Goal: Ask a question: Seek information or help from site administrators or community

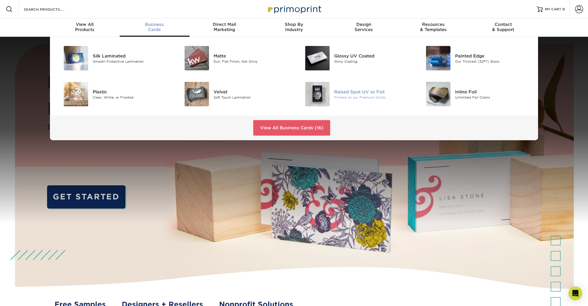
click at [355, 93] on div "Raised Spot UV or Foil" at bounding box center [372, 91] width 76 height 6
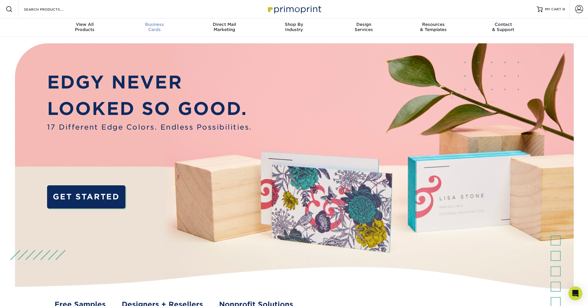
click at [154, 30] on div "Business Cards" at bounding box center [155, 27] width 70 height 10
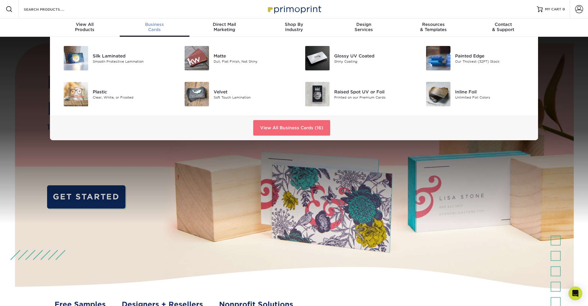
click at [299, 126] on link "View All Business Cards (16)" at bounding box center [291, 128] width 77 height 16
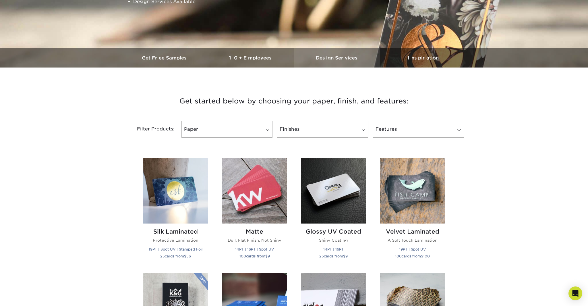
scroll to position [133, 0]
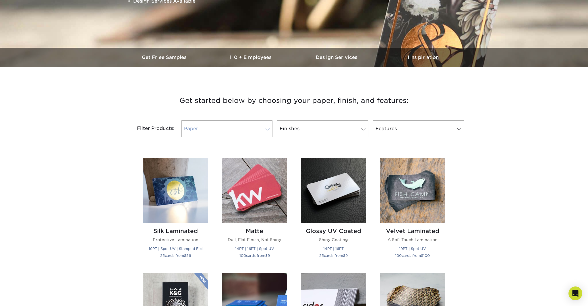
click at [268, 129] on span at bounding box center [268, 129] width 8 height 5
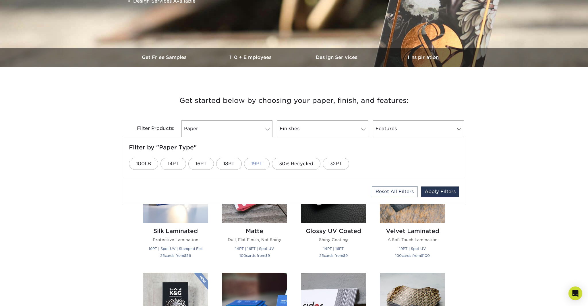
click at [256, 162] on link "19PT" at bounding box center [257, 164] width 26 height 12
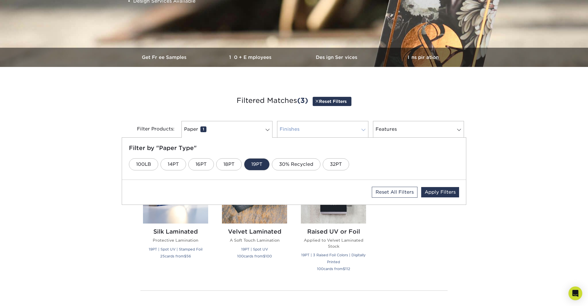
click at [325, 129] on link "Finishes 0" at bounding box center [322, 129] width 91 height 17
click at [429, 165] on link "Velvet" at bounding box center [439, 164] width 30 height 12
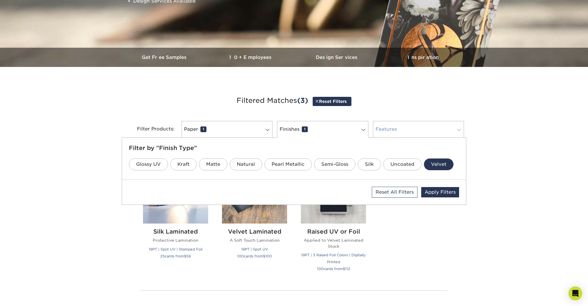
click at [391, 127] on link "Features 0" at bounding box center [418, 129] width 91 height 17
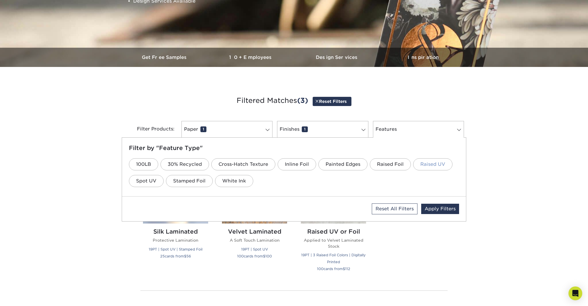
click at [432, 166] on link "Raised UV" at bounding box center [432, 164] width 39 height 12
click at [442, 210] on link "Apply Filters" at bounding box center [440, 209] width 38 height 10
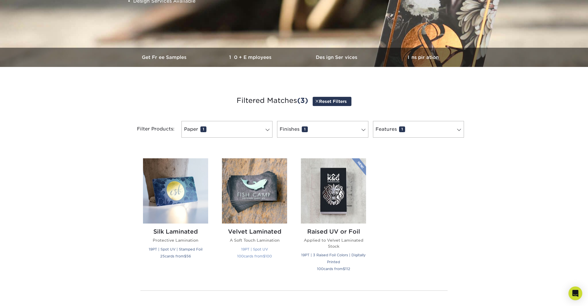
click at [264, 206] on img at bounding box center [254, 190] width 65 height 65
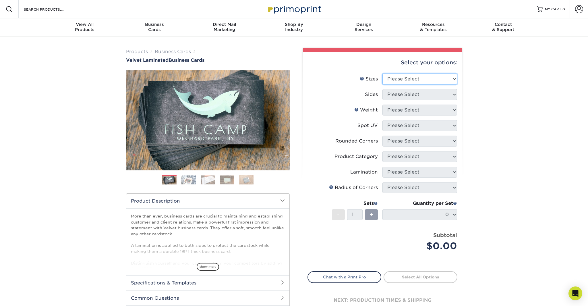
click at [417, 78] on select "Please Select 1.5" x 3.5" - Mini 1.75" x 3.5" - Mini 2" x 2" - Square 2" x 3" -…" at bounding box center [420, 79] width 75 height 11
select select "2.00x3.50"
click at [383, 74] on select "Please Select 1.5" x 3.5" - Mini 1.75" x 3.5" - Mini 2" x 2" - Square 2" x 3" -…" at bounding box center [420, 79] width 75 height 11
click at [418, 93] on select "Please Select Print Both Sides Print Front Only" at bounding box center [420, 94] width 75 height 11
select select "13abbda7-1d64-4f25-8bb2-c179b224825d"
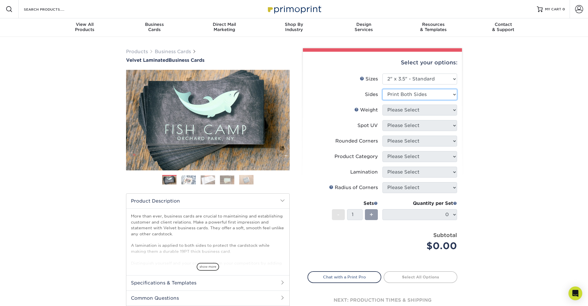
click at [383, 89] on select "Please Select Print Both Sides Print Front Only" at bounding box center [420, 94] width 75 height 11
click at [417, 108] on select "Please Select 16PT" at bounding box center [420, 110] width 75 height 11
select select "16PT"
click at [383, 105] on select "Please Select 16PT" at bounding box center [420, 110] width 75 height 11
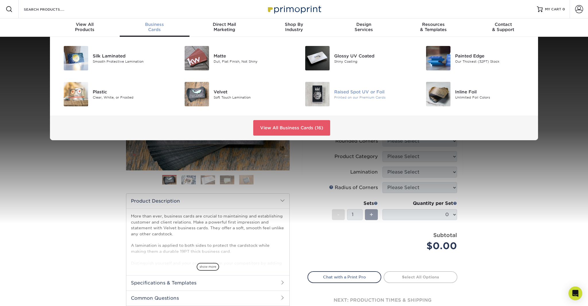
click at [351, 88] on div "Raised Spot UV or Foil" at bounding box center [372, 91] width 76 height 6
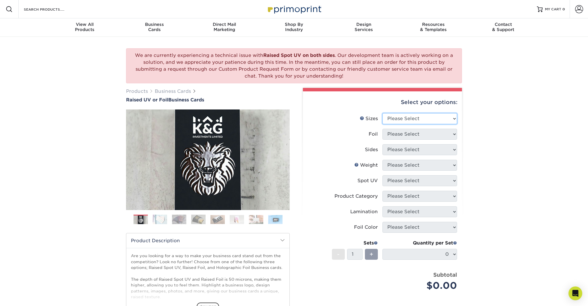
click at [422, 122] on select "Please Select 2" x 3.5" - Standard" at bounding box center [420, 118] width 75 height 11
select select "2.00x3.50"
click at [383, 113] on select "Please Select 2" x 3.5" - Standard" at bounding box center [420, 118] width 75 height 11
click at [415, 130] on select "Please Select No Yes" at bounding box center [420, 134] width 75 height 11
select select "0"
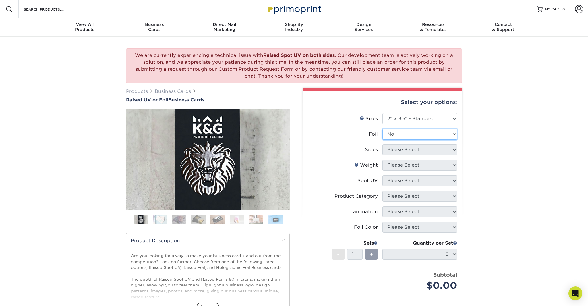
click at [383, 129] on select "Please Select No Yes" at bounding box center [420, 134] width 75 height 11
click at [412, 150] on select "Please Select Print Both Sides Print Front Only" at bounding box center [420, 149] width 75 height 11
select select "13abbda7-1d64-4f25-8bb2-c179b224825d"
click at [383, 144] on select "Please Select Print Both Sides Print Front Only" at bounding box center [420, 149] width 75 height 11
click at [413, 166] on select "Please Select 16PT" at bounding box center [420, 165] width 75 height 11
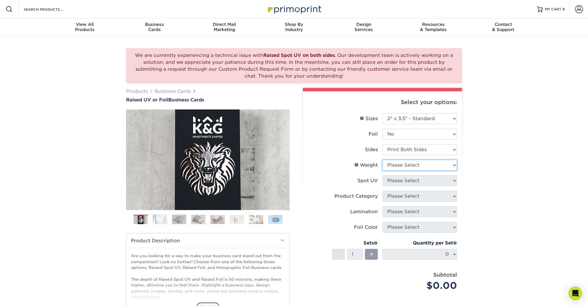
select select "16PT"
click at [383, 160] on select "Please Select 16PT" at bounding box center [420, 165] width 75 height 11
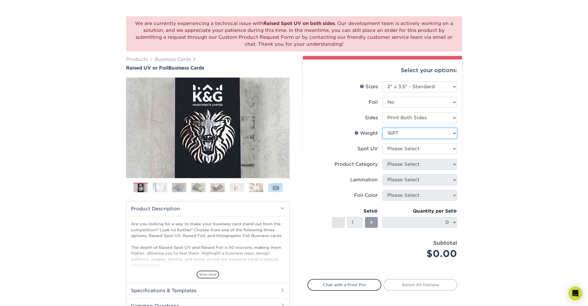
scroll to position [35, 0]
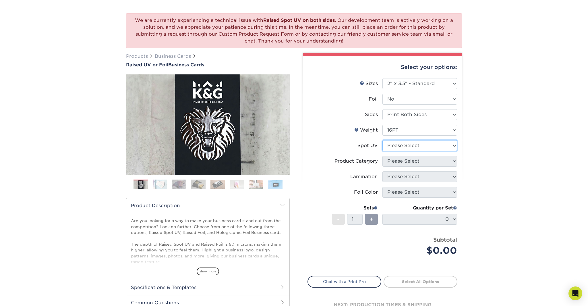
click at [406, 146] on select "Please Select No Spot UV Front Only" at bounding box center [420, 145] width 75 height 11
select select "1"
click at [383, 140] on select "Please Select No Spot UV Front Only" at bounding box center [420, 145] width 75 height 11
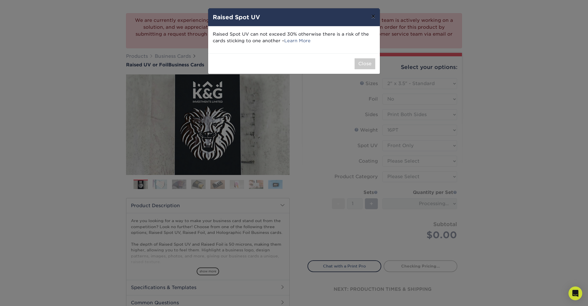
click at [373, 16] on button "×" at bounding box center [373, 16] width 13 height 16
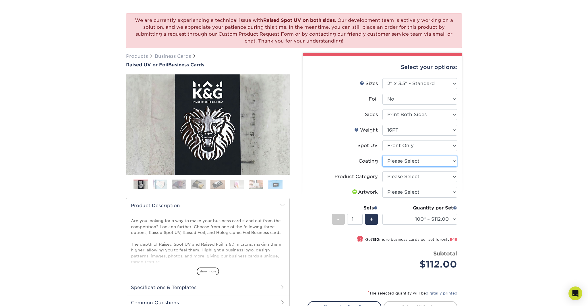
click at [403, 162] on select at bounding box center [420, 161] width 75 height 11
click at [415, 129] on select "Please Select 16PT" at bounding box center [420, 130] width 75 height 11
click at [383, 125] on select "Please Select 16PT" at bounding box center [420, 130] width 75 height 11
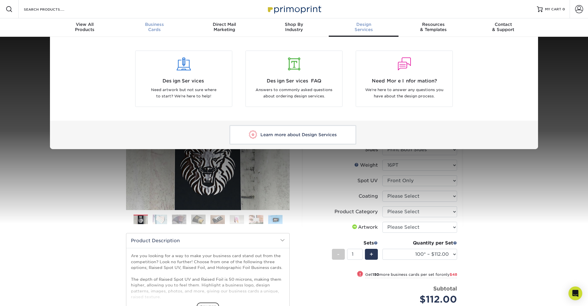
click at [154, 24] on span "Business" at bounding box center [155, 24] width 70 height 5
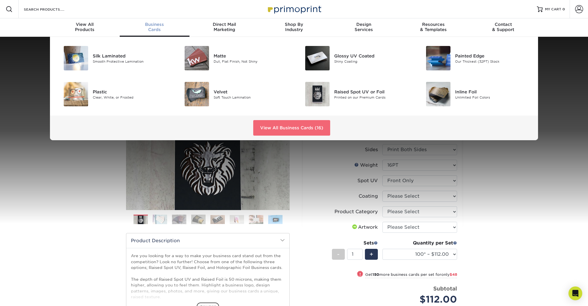
click at [304, 126] on link "View All Business Cards (16)" at bounding box center [291, 128] width 77 height 16
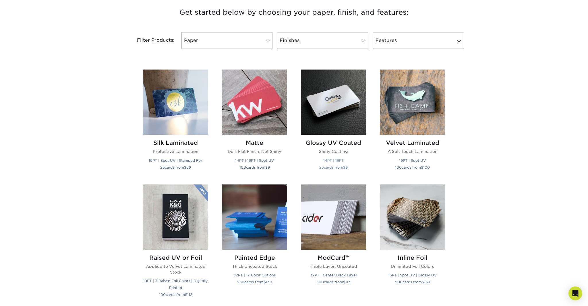
scroll to position [222, 0]
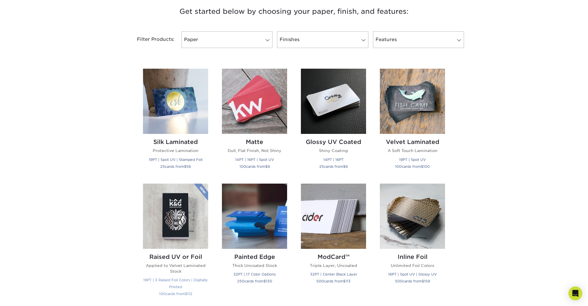
click at [190, 279] on small "19PT | 3 Raised Foil Colors | Digitally Printed" at bounding box center [175, 283] width 65 height 11
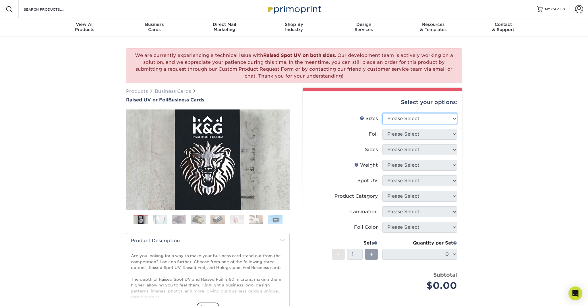
click at [408, 115] on select "Please Select 2" x 3.5" - Standard" at bounding box center [420, 118] width 75 height 11
select select "2.00x3.50"
click at [383, 113] on select "Please Select 2" x 3.5" - Standard" at bounding box center [420, 118] width 75 height 11
click at [408, 134] on select "Please Select No Yes" at bounding box center [420, 134] width 75 height 11
select select "0"
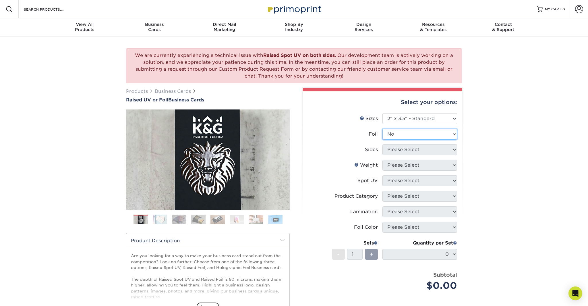
click at [383, 129] on select "Please Select No Yes" at bounding box center [420, 134] width 75 height 11
click at [409, 149] on select "Please Select Print Both Sides Print Front Only" at bounding box center [420, 149] width 75 height 11
select select "13abbda7-1d64-4f25-8bb2-c179b224825d"
click at [383, 144] on select "Please Select Print Both Sides Print Front Only" at bounding box center [420, 149] width 75 height 11
click at [409, 167] on select "Please Select 16PT" at bounding box center [420, 165] width 75 height 11
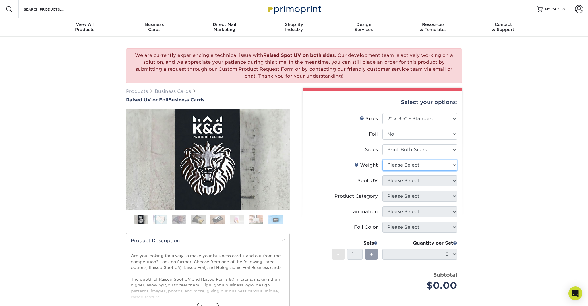
select select "16PT"
click at [383, 160] on select "Please Select 16PT" at bounding box center [420, 165] width 75 height 11
click at [405, 180] on select "Please Select No Spot UV Front Only" at bounding box center [420, 180] width 75 height 11
select select "1"
click at [383, 175] on select "Please Select No Spot UV Front Only" at bounding box center [420, 180] width 75 height 11
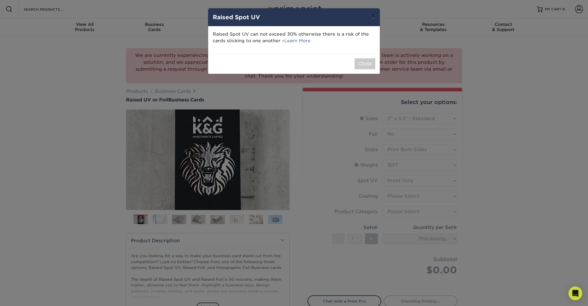
click at [374, 16] on button "×" at bounding box center [373, 16] width 13 height 16
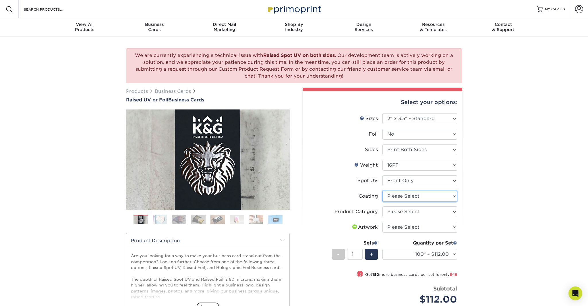
click at [415, 194] on select at bounding box center [420, 196] width 75 height 11
select select "3e7618de-abca-4bda-9f97-8b9129e913d8"
click at [383, 191] on select at bounding box center [420, 196] width 75 height 11
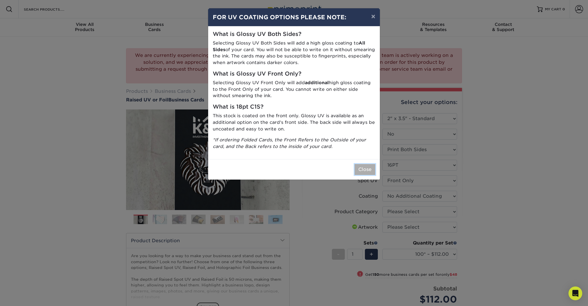
click at [367, 170] on button "Close" at bounding box center [365, 169] width 21 height 11
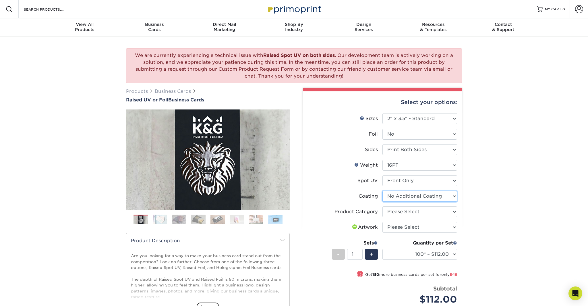
click at [420, 195] on select at bounding box center [420, 196] width 75 height 11
click at [383, 191] on select at bounding box center [420, 196] width 75 height 11
click at [418, 209] on select "Please Select Business Cards" at bounding box center [420, 211] width 75 height 11
select select "3b5148f1-0588-4f88-a218-97bcfdce65c1"
click at [383, 206] on select "Please Select Business Cards" at bounding box center [420, 211] width 75 height 11
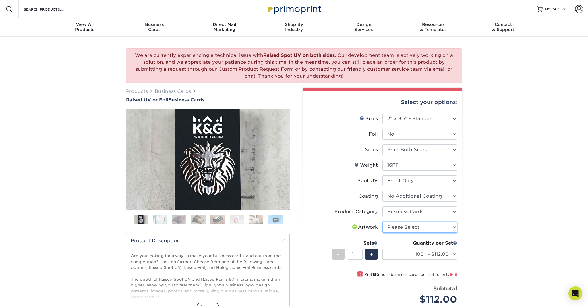
click at [418, 227] on select "Please Select I will upload files I need a design - $100" at bounding box center [420, 227] width 75 height 11
select select "upload"
click at [383, 222] on select "Please Select I will upload files I need a design - $100" at bounding box center [420, 227] width 75 height 11
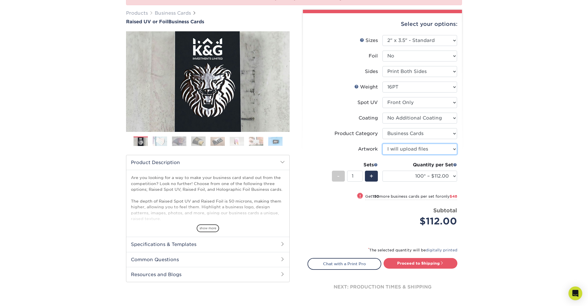
scroll to position [80, 0]
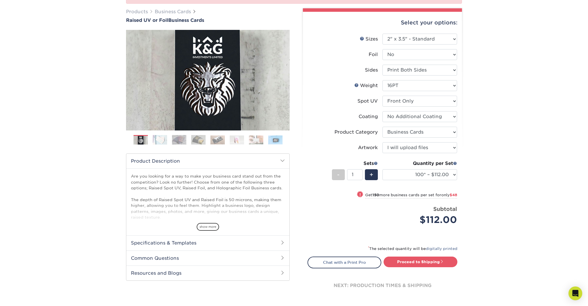
click at [432, 195] on small "Get 150 more business cards per set for only $48" at bounding box center [411, 196] width 92 height 6
select select "250* – $160.00"
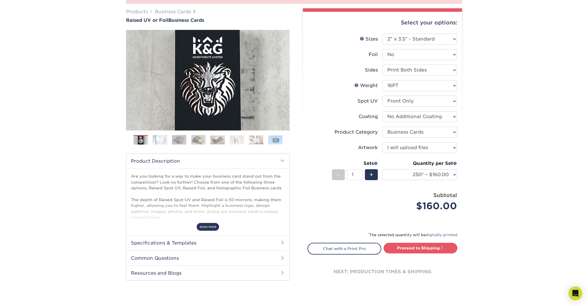
click at [209, 227] on span "show more" at bounding box center [208, 227] width 22 height 8
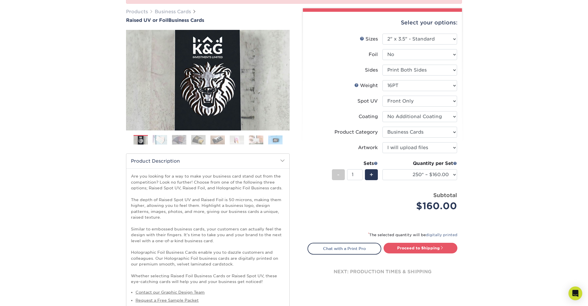
click at [159, 140] on img at bounding box center [160, 140] width 14 height 10
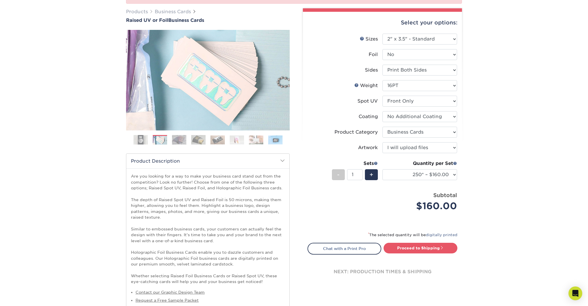
click at [181, 140] on img at bounding box center [179, 140] width 14 height 10
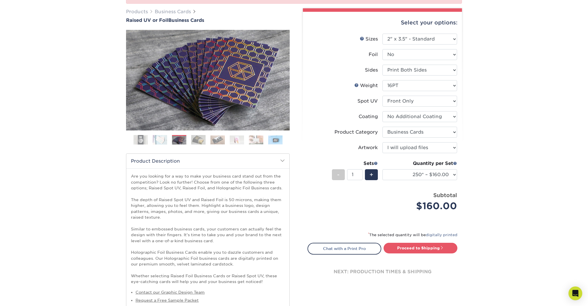
click at [197, 140] on img at bounding box center [198, 140] width 14 height 10
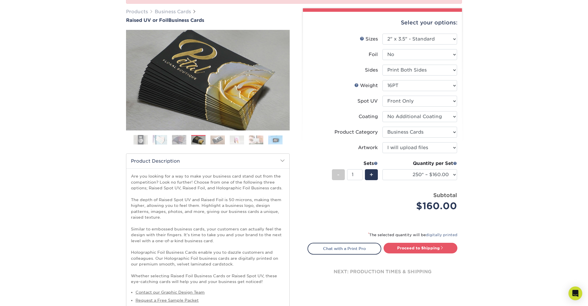
click at [216, 140] on img at bounding box center [218, 139] width 14 height 9
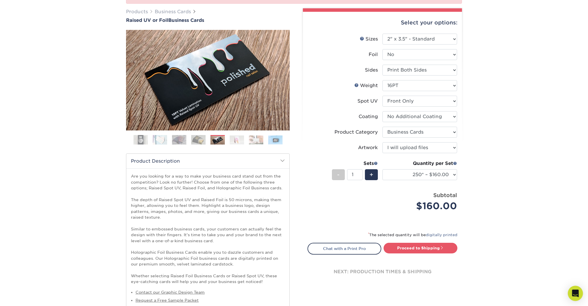
click at [573, 291] on icon "Open Intercom Messenger" at bounding box center [575, 293] width 7 height 7
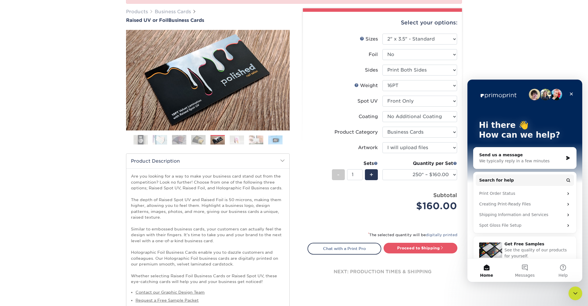
scroll to position [0, 0]
click at [503, 160] on div "We typically reply in a few minutes" at bounding box center [521, 161] width 84 height 6
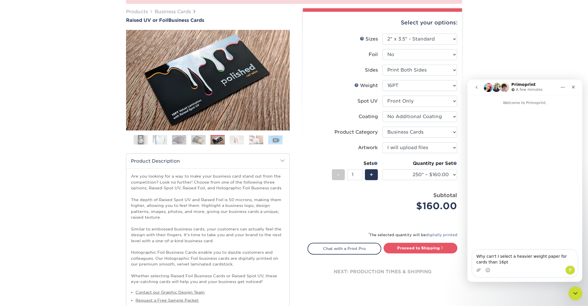
type textarea "Why can't I select a heavier weight paper for cards than 16pt?"
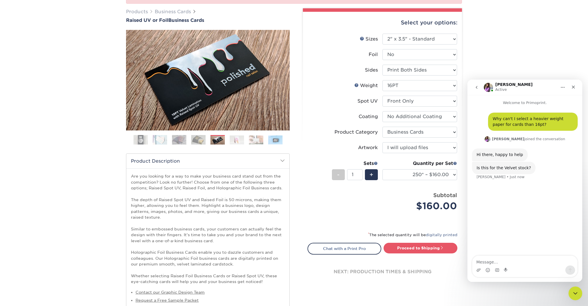
click at [491, 260] on textarea "Message…" at bounding box center [524, 261] width 105 height 10
type textarea "19pt velvet lamination with raised gloss spot UV"
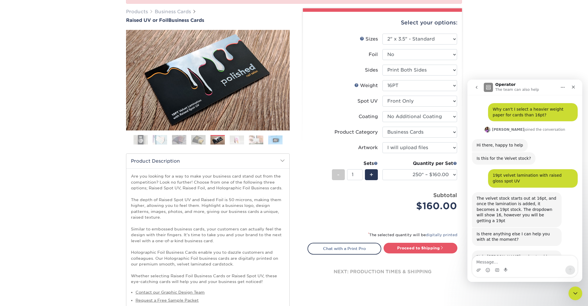
scroll to position [52, 0]
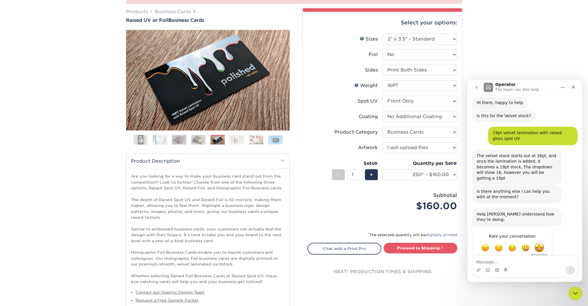
click at [541, 242] on span "Amazing" at bounding box center [539, 247] width 10 height 10
